Goal: Task Accomplishment & Management: Use online tool/utility

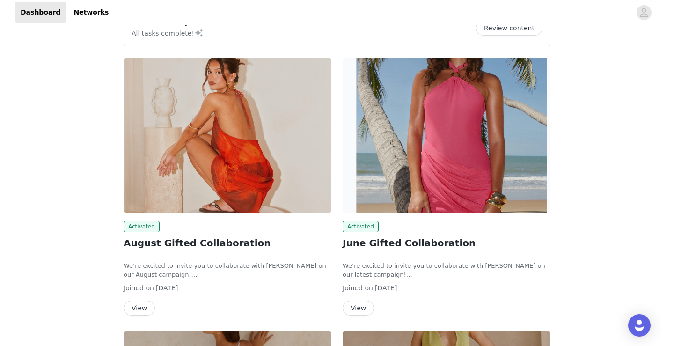
scroll to position [95, 0]
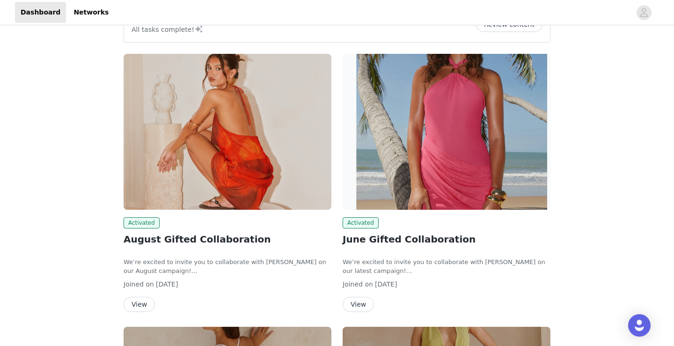
click at [139, 302] on button "View" at bounding box center [139, 304] width 31 height 15
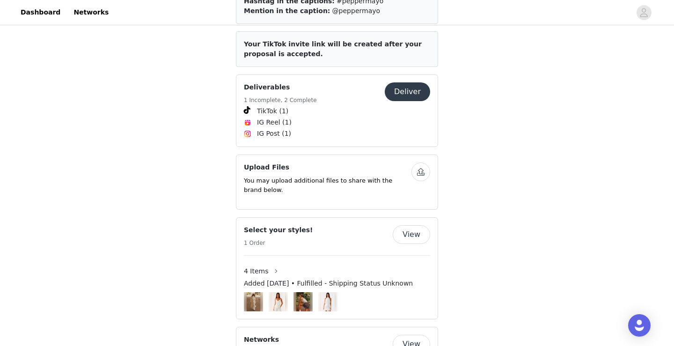
scroll to position [571, 0]
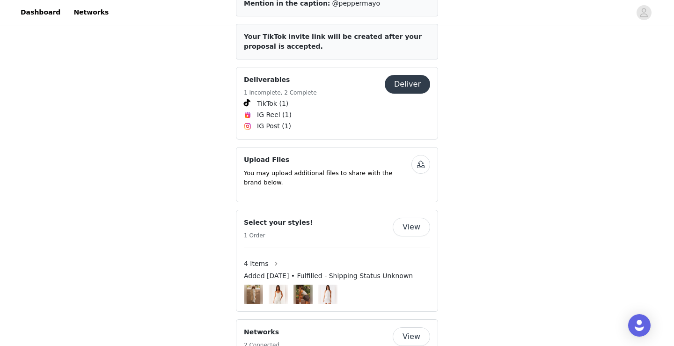
click at [418, 80] on button "Deliver" at bounding box center [407, 84] width 45 height 19
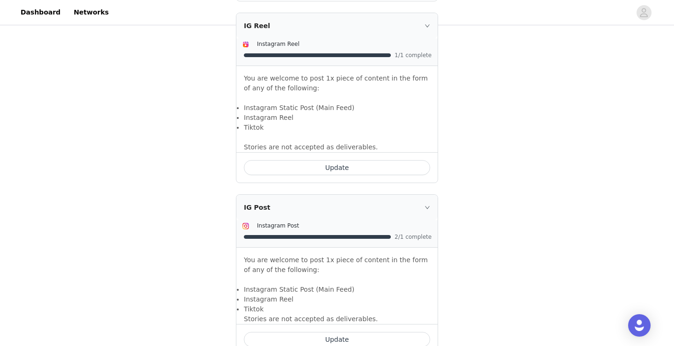
scroll to position [800, 0]
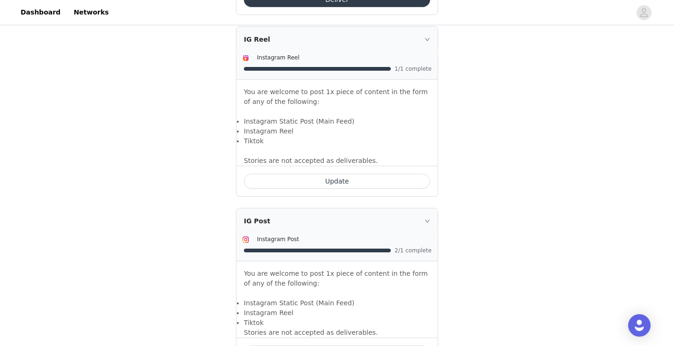
click at [354, 182] on button "Update" at bounding box center [337, 181] width 186 height 15
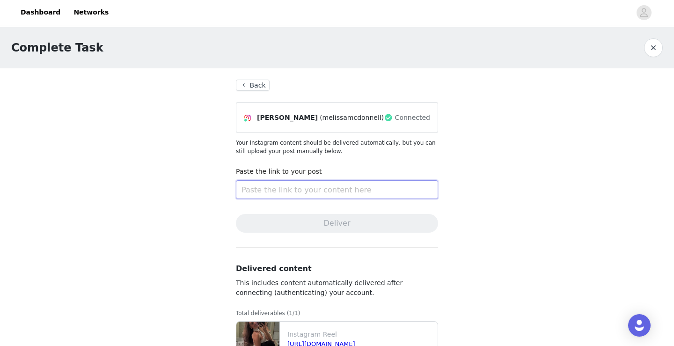
click at [344, 188] on input "text" at bounding box center [337, 189] width 202 height 19
click at [250, 85] on button "Back" at bounding box center [253, 85] width 34 height 11
